Goal: Check status: Check status

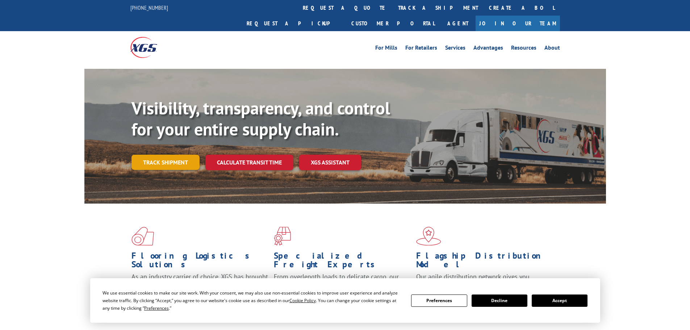
click at [176, 155] on link "Track shipment" at bounding box center [165, 162] width 68 height 15
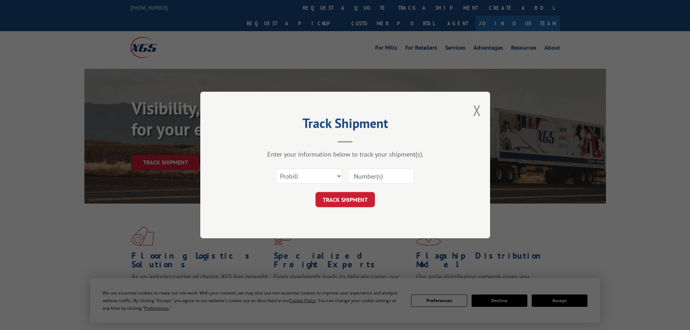
click at [375, 175] on input at bounding box center [381, 175] width 67 height 15
click at [374, 175] on input at bounding box center [381, 175] width 67 height 15
type input "2842365"
click at [337, 200] on button "TRACK SHIPMENT" at bounding box center [344, 199] width 59 height 15
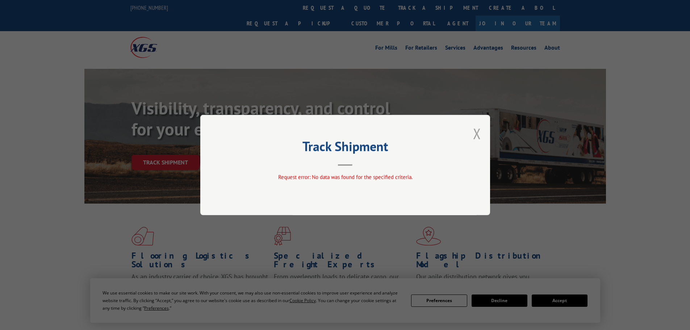
click at [476, 134] on button "Close modal" at bounding box center [477, 133] width 8 height 19
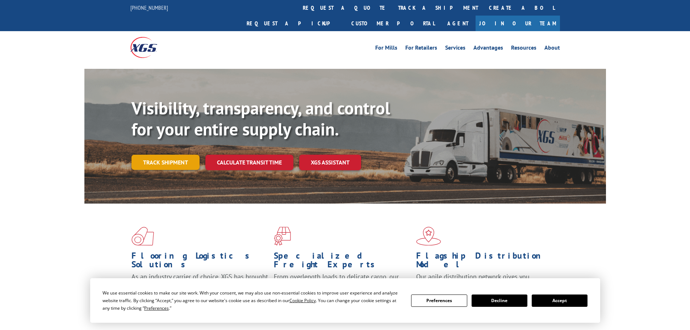
click at [173, 155] on link "Track shipment" at bounding box center [165, 162] width 68 height 15
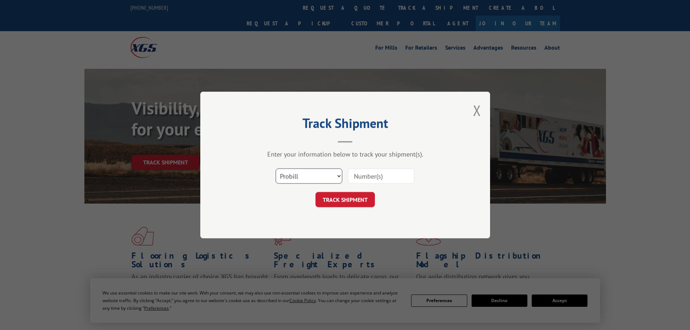
click at [318, 177] on select "Select category... Probill BOL PO" at bounding box center [309, 175] width 67 height 15
select select "bol"
click at [276, 168] on select "Select category... Probill BOL PO" at bounding box center [309, 175] width 67 height 15
paste input "2842365"
type input "2842365"
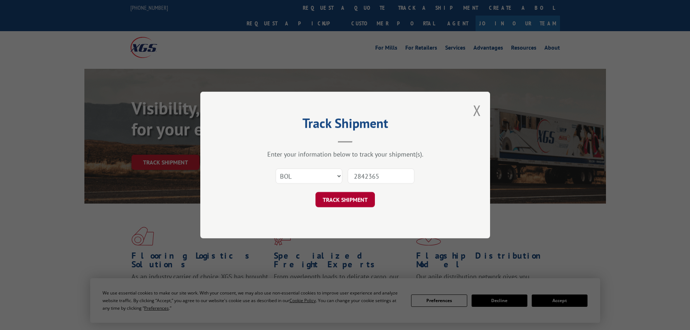
click at [334, 200] on button "TRACK SHIPMENT" at bounding box center [344, 199] width 59 height 15
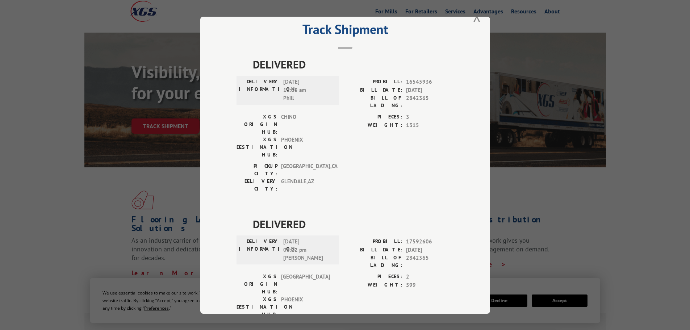
scroll to position [29, 0]
